Goal: Information Seeking & Learning: Check status

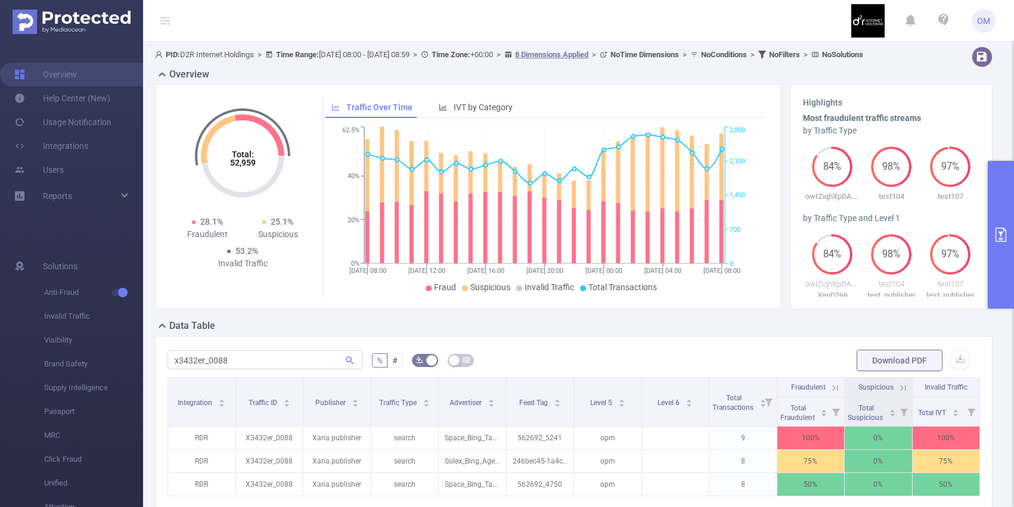
scroll to position [0, 2]
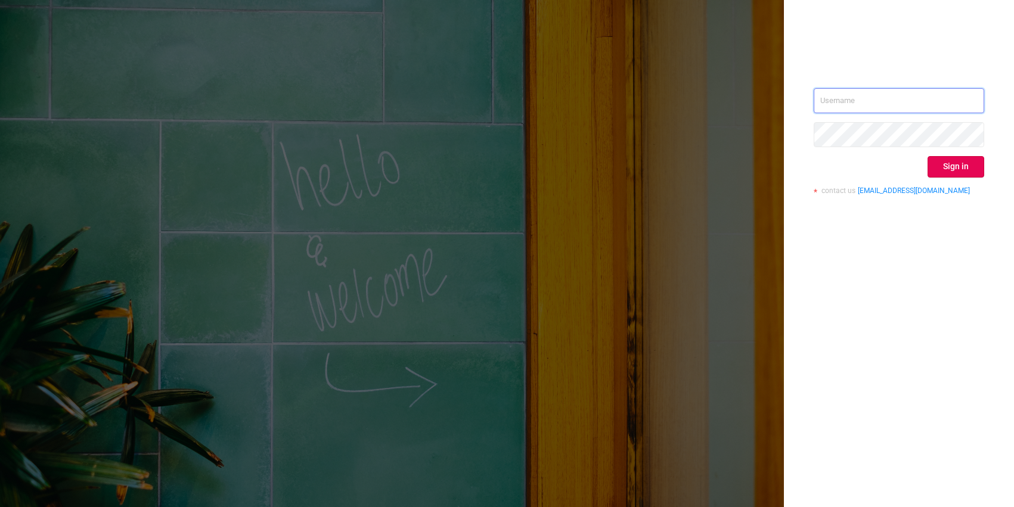
click at [871, 98] on input "text" at bounding box center [899, 100] width 170 height 25
type input "o@[DOMAIN_NAME]"
click at [960, 171] on button "Sign in" at bounding box center [955, 166] width 57 height 21
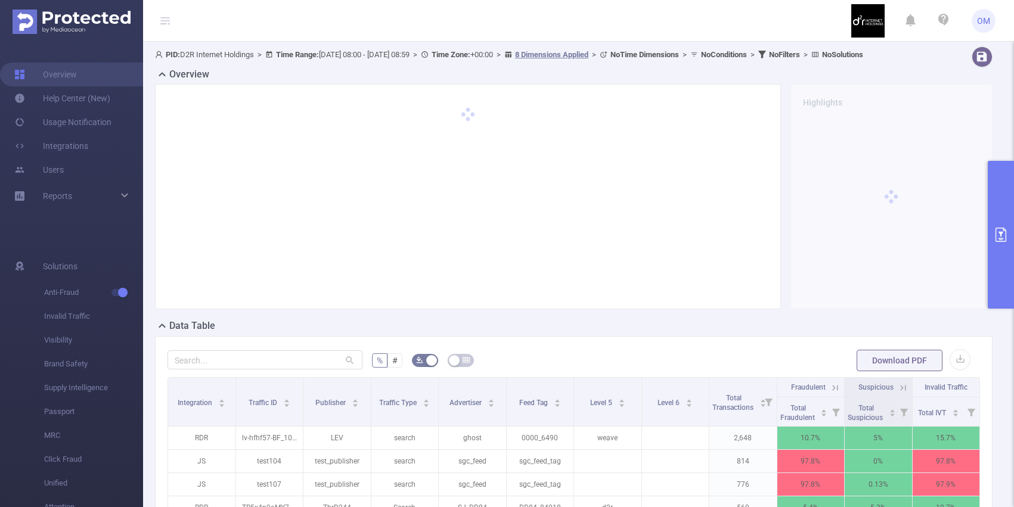
click at [1001, 228] on icon "primary" at bounding box center [1001, 235] width 14 height 14
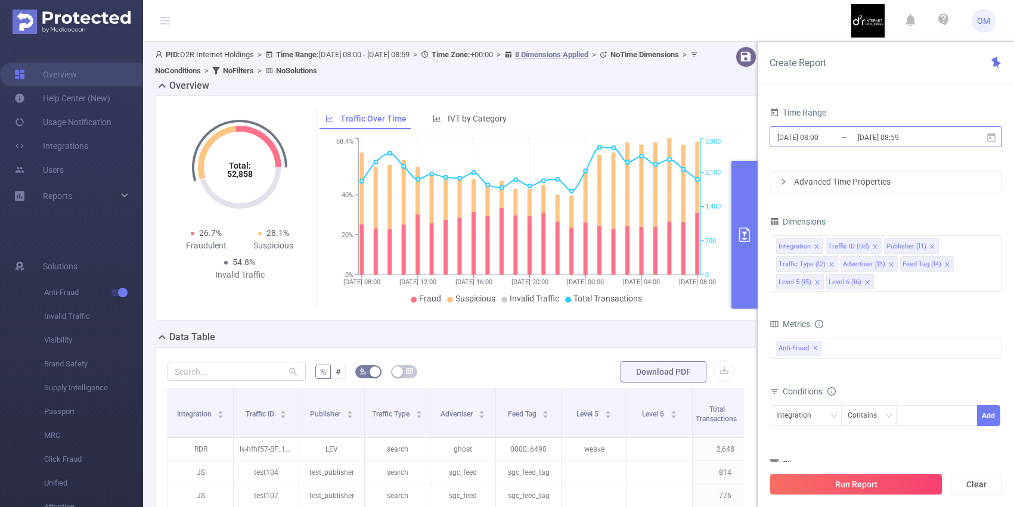
click at [821, 138] on input "2025-09-01 08:00" at bounding box center [824, 137] width 97 height 16
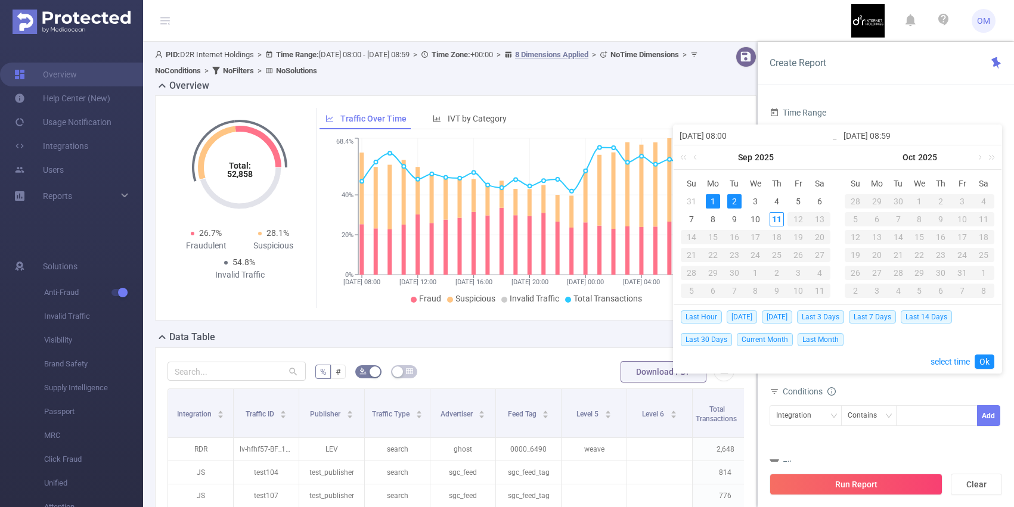
click at [764, 218] on td "10" at bounding box center [755, 219] width 21 height 18
click at [776, 216] on div "11" at bounding box center [777, 219] width 14 height 14
type input "2025-09-10 08:00"
type input "2025-09-11 08:59"
type input "2025-09-10 08:00"
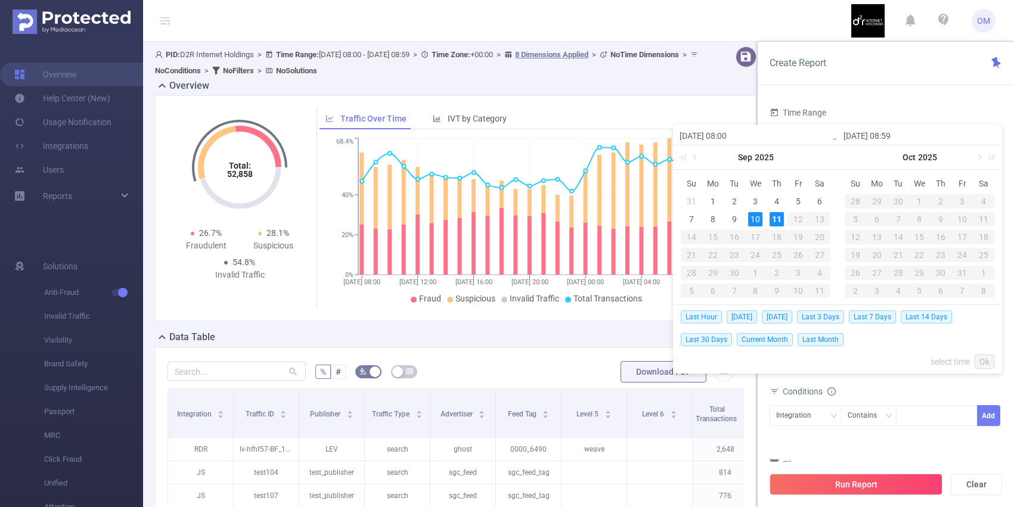
type input "2025-09-11 08:59"
click at [989, 359] on link "Ok" at bounding box center [985, 362] width 20 height 14
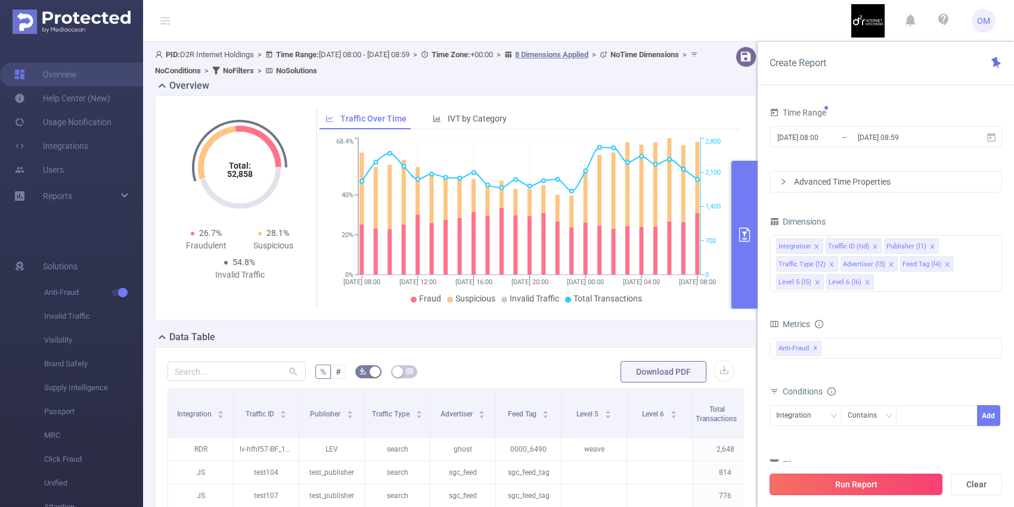
click at [865, 482] on button "Run Report" at bounding box center [856, 484] width 173 height 21
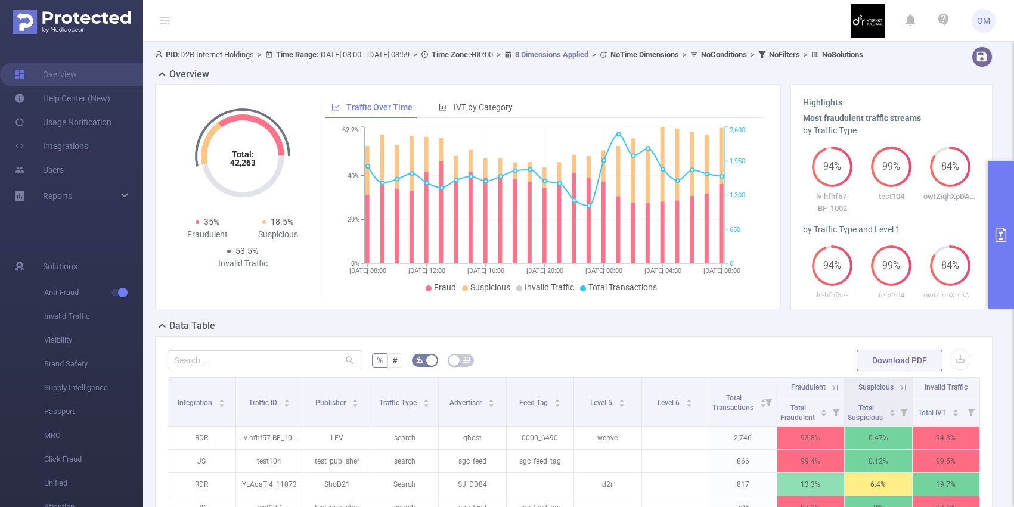
click at [837, 390] on icon at bounding box center [835, 387] width 5 height 5
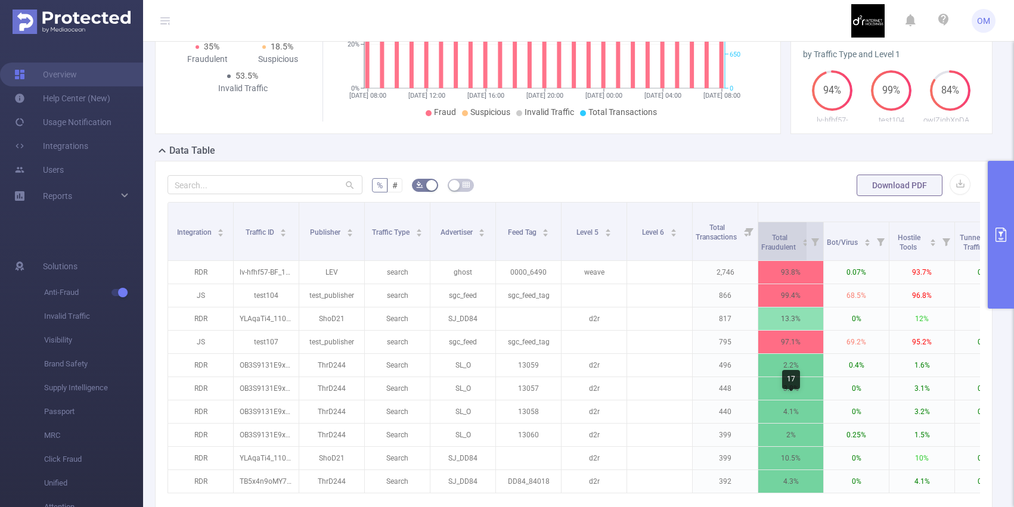
scroll to position [176, 0]
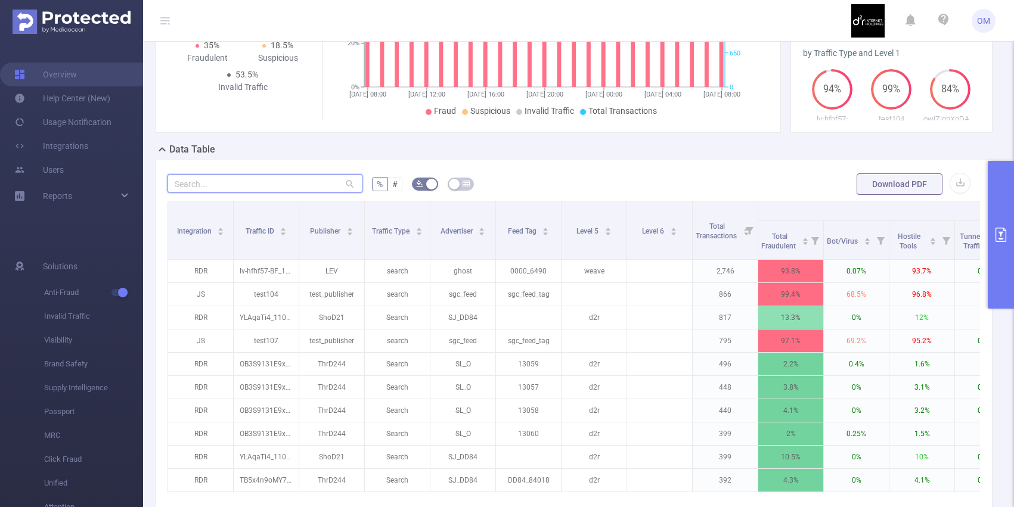
click at [312, 193] on input "text" at bounding box center [264, 183] width 195 height 19
paste input "8b4bfvhn2s_0551"
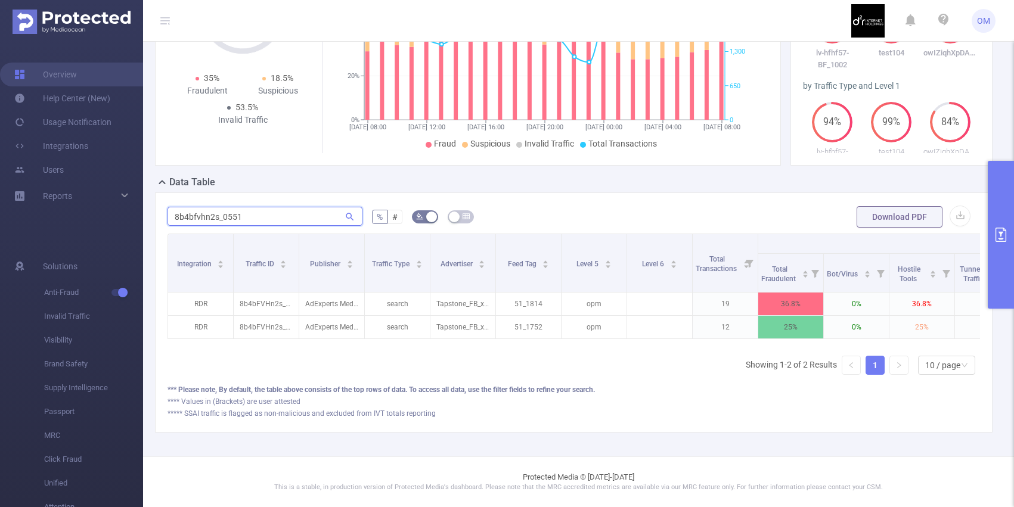
scroll to position [154, 0]
click at [305, 217] on input "8b4bfvhn2s_0551" at bounding box center [264, 216] width 195 height 19
paste input "s1122l_532"
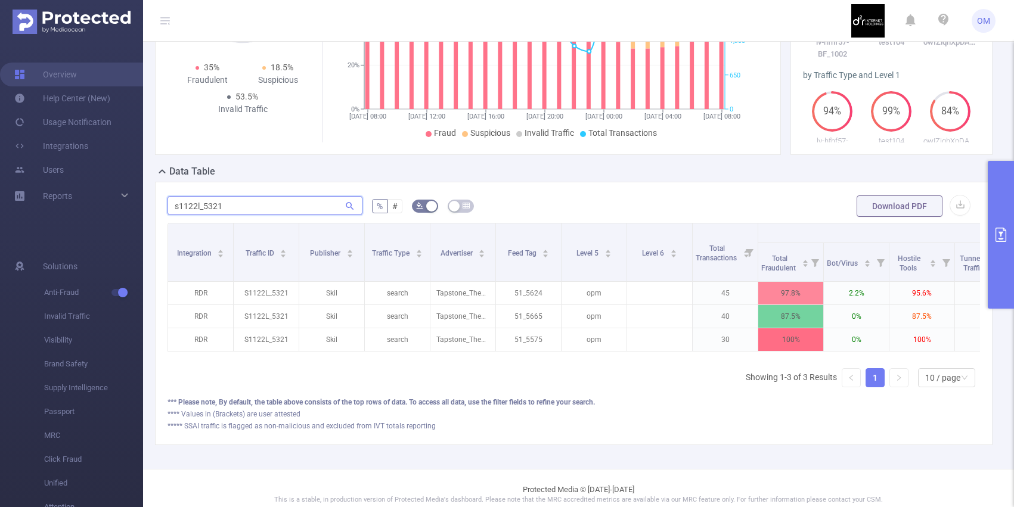
scroll to position [176, 0]
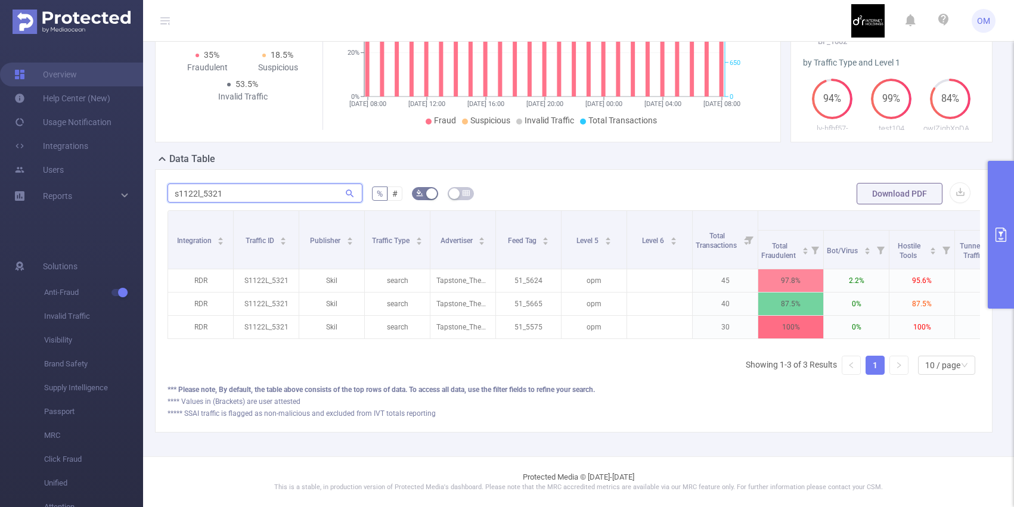
click at [256, 200] on input "s1122l_5321" at bounding box center [264, 193] width 195 height 19
paste input "aden2s87_0612"
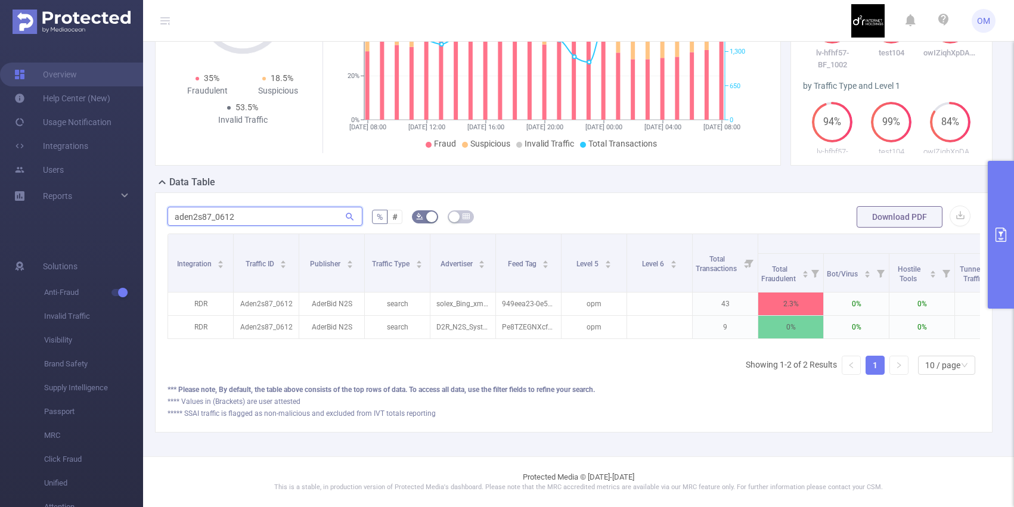
scroll to position [154, 0]
click at [244, 215] on input "aden2s87_0612" at bounding box center [264, 216] width 195 height 19
paste input "i70nck_1010"
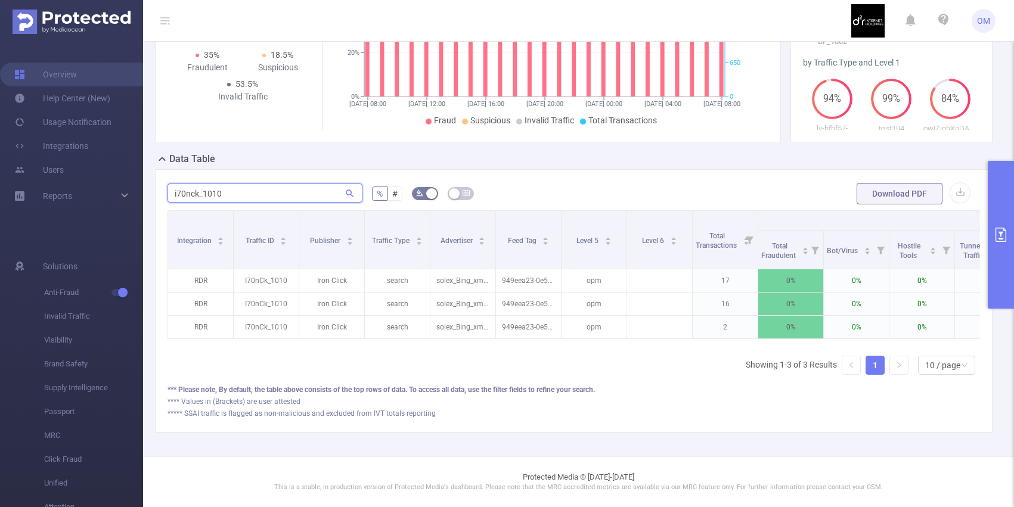
click at [280, 194] on input "i70nck_1010" at bounding box center [264, 193] width 195 height 19
paste input "x3432er_0088"
type input "x3432er_0088"
